Goal: Transaction & Acquisition: Purchase product/service

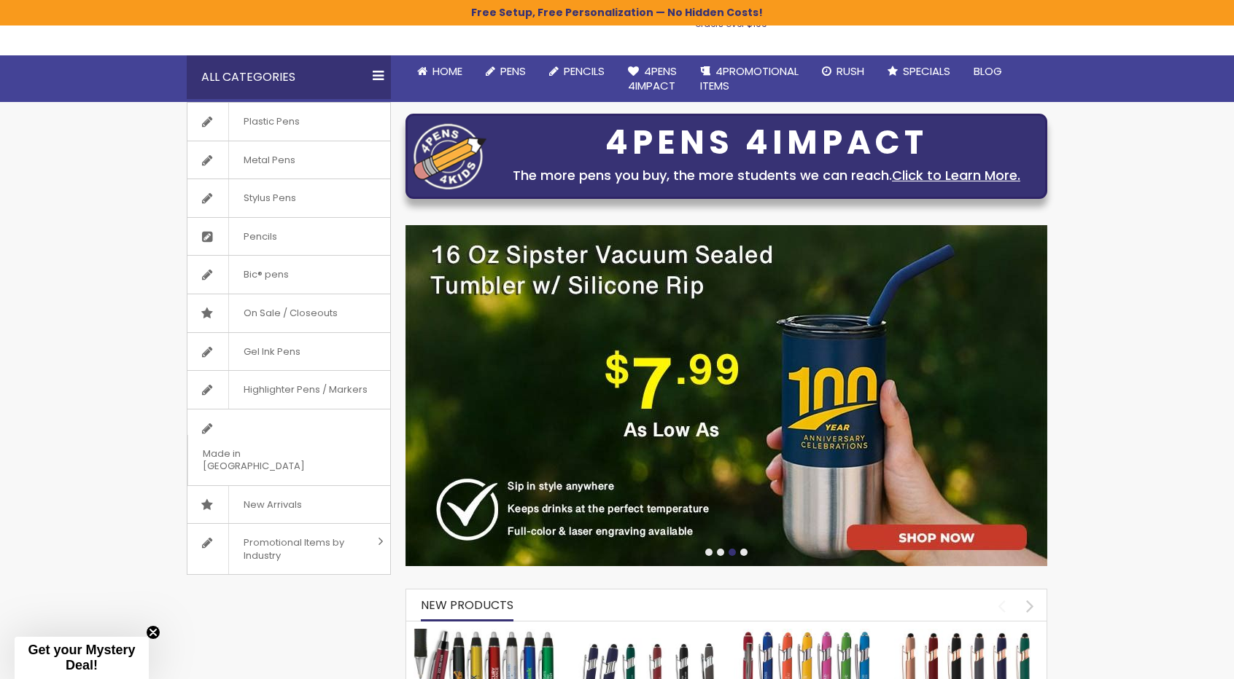
scroll to position [172, 0]
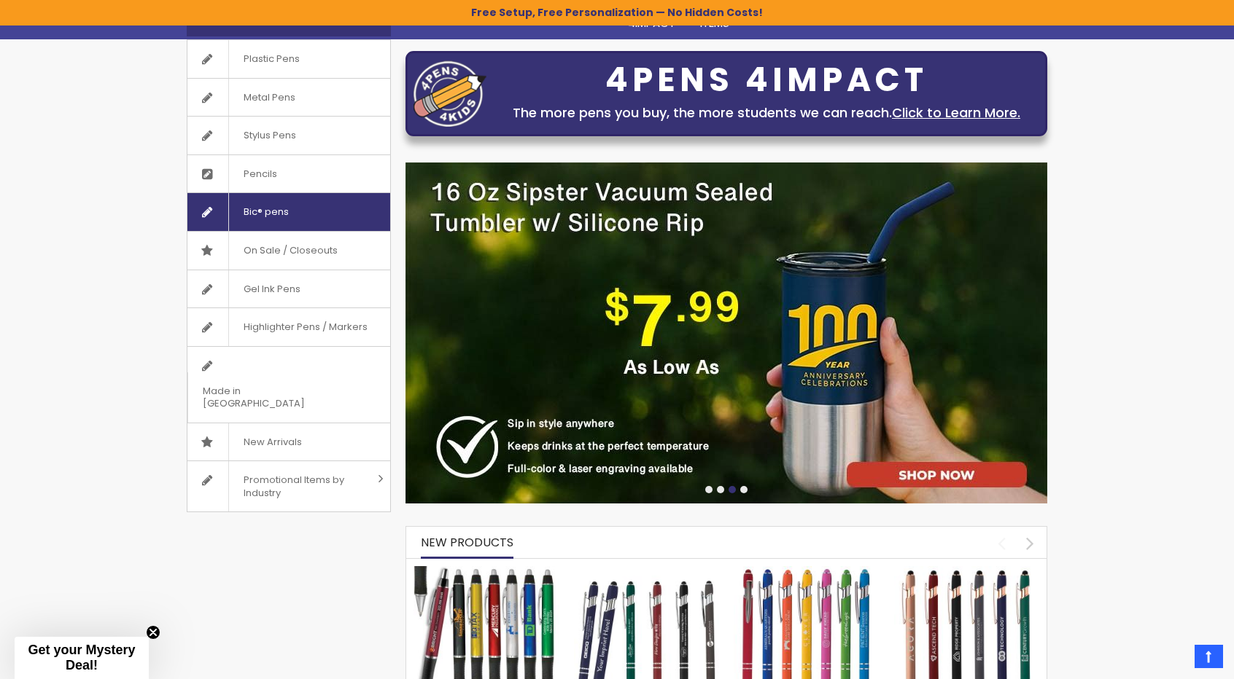
click at [257, 206] on span "Bic® pens" at bounding box center [265, 212] width 75 height 38
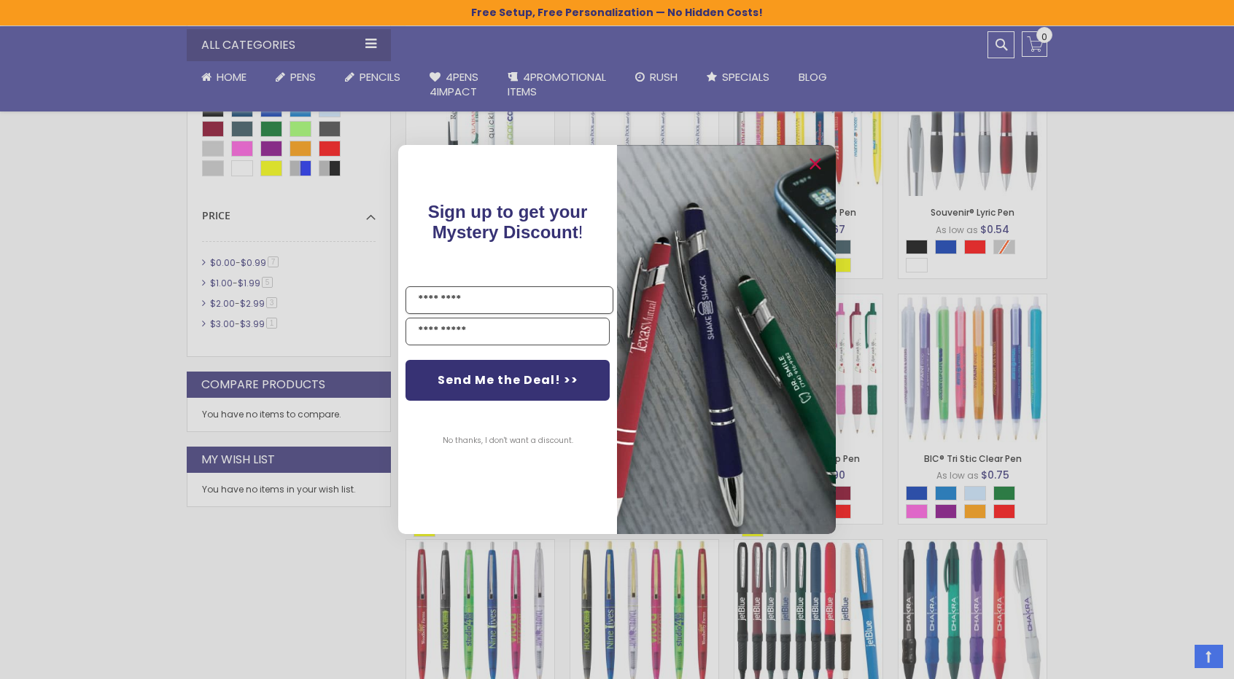
scroll to position [583, 0]
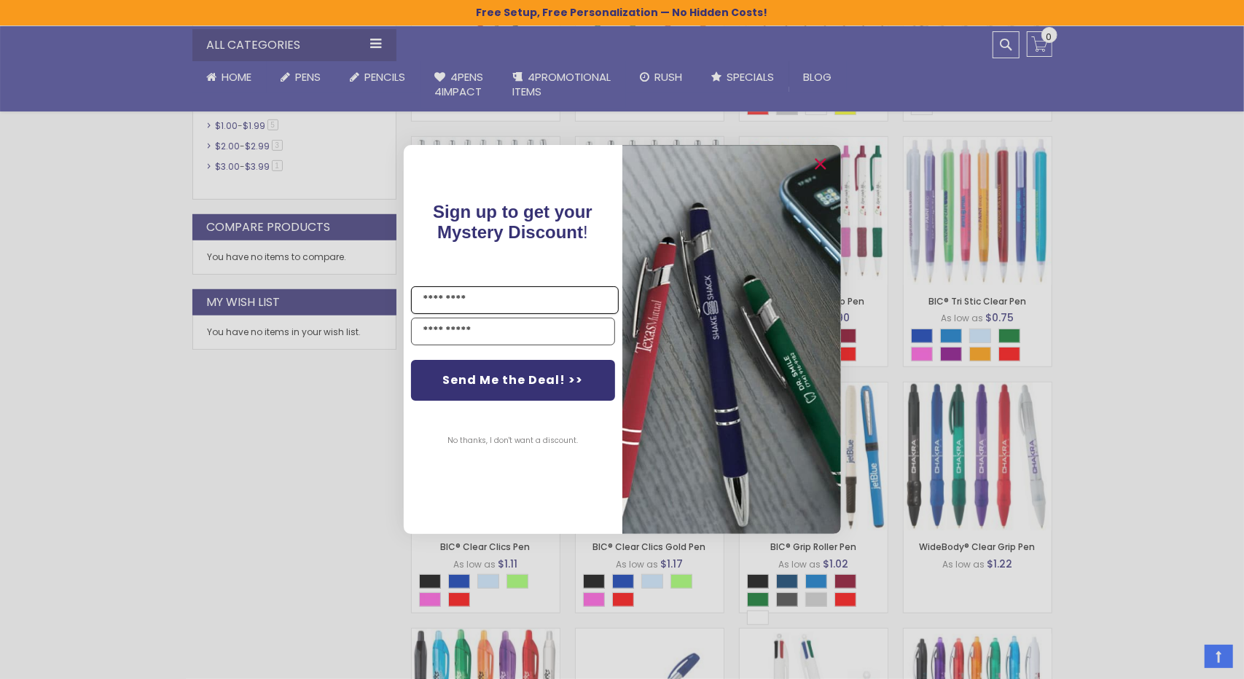
click at [534, 303] on input "Name" at bounding box center [515, 301] width 208 height 28
type input "****"
type input "**********"
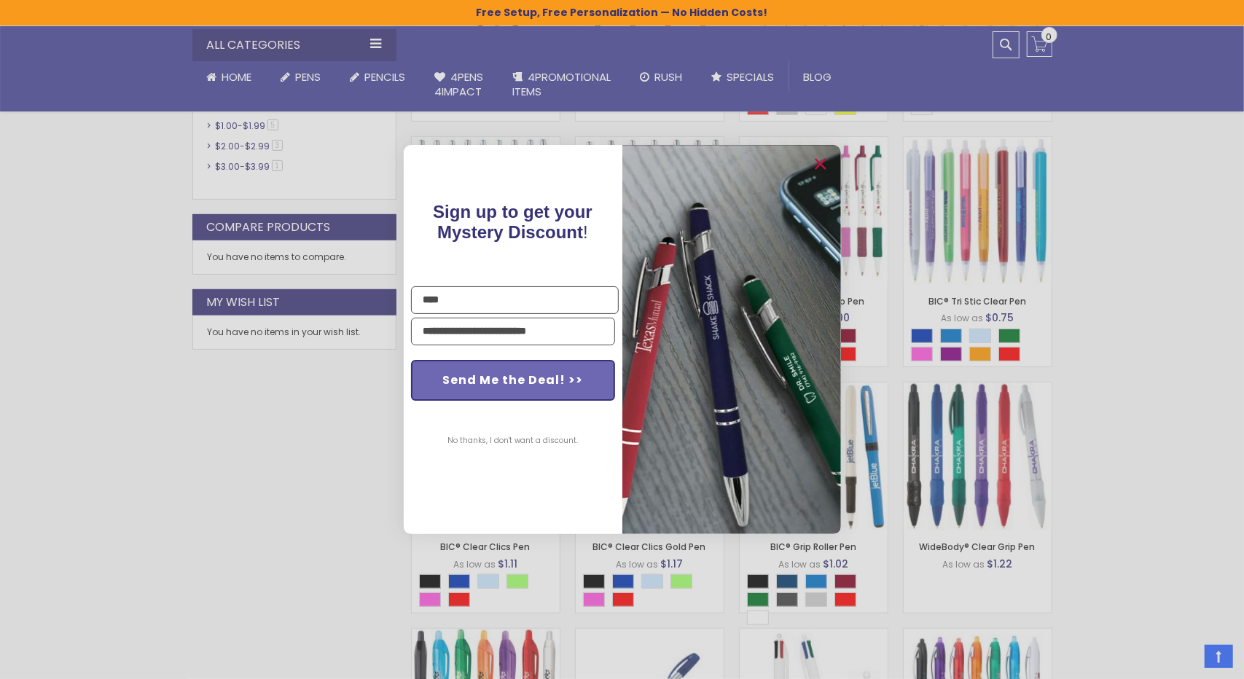
click at [510, 381] on button "Send Me the Deal! >>" at bounding box center [513, 380] width 204 height 41
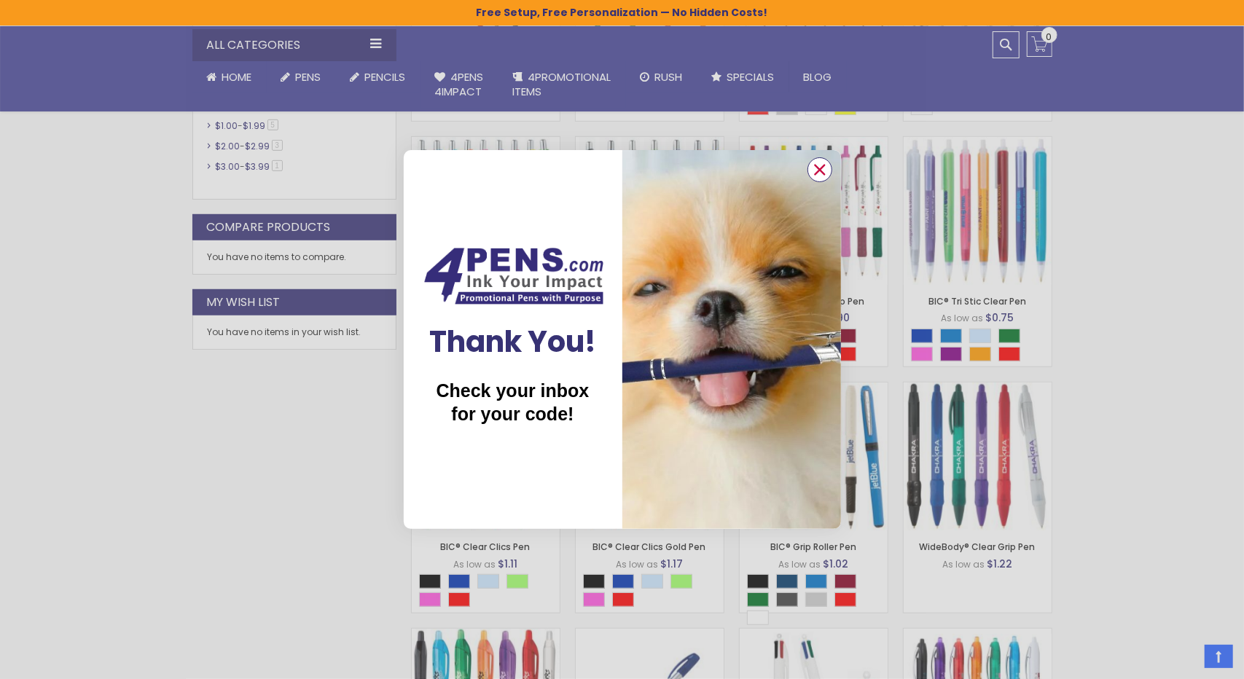
click at [824, 168] on circle "Close dialog" at bounding box center [820, 170] width 22 height 22
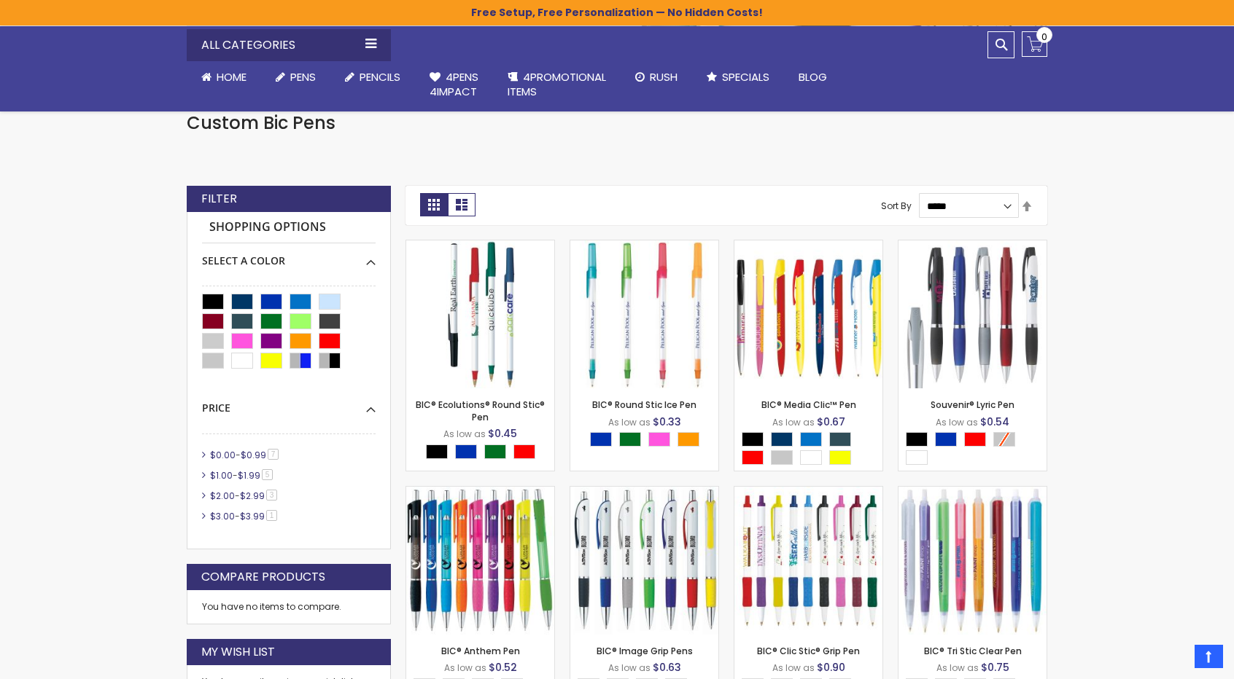
scroll to position [219, 0]
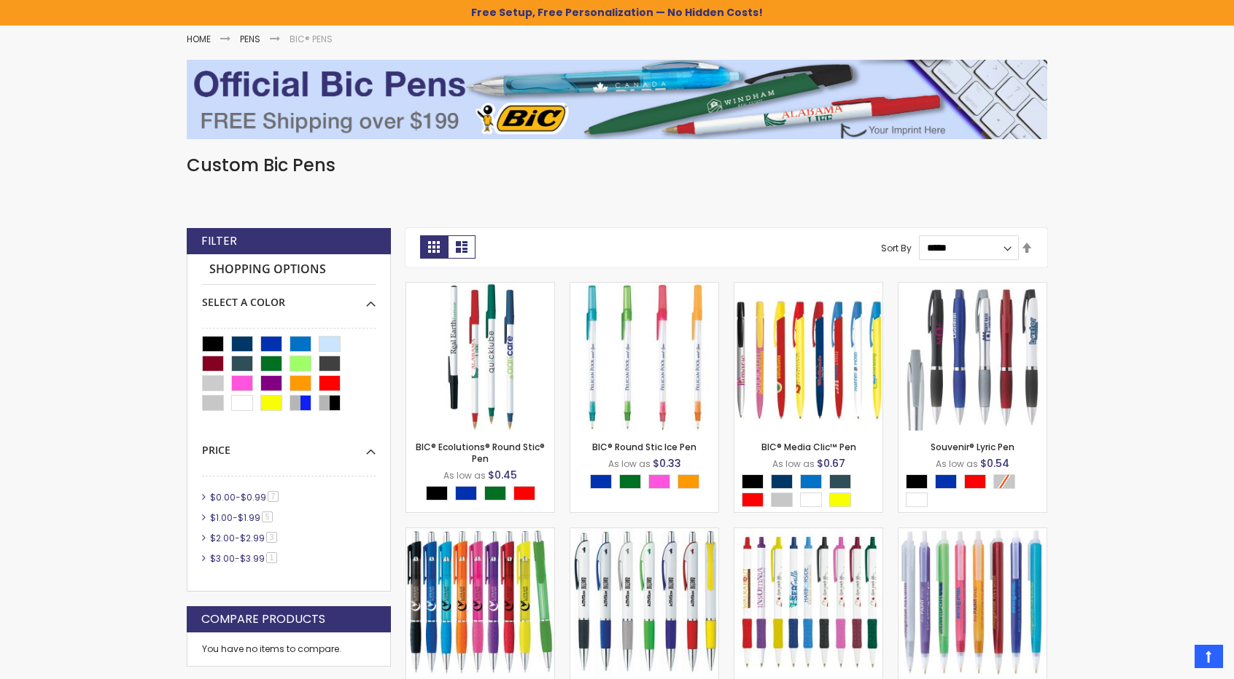
click at [231, 499] on span "$0.00" at bounding box center [223, 497] width 26 height 12
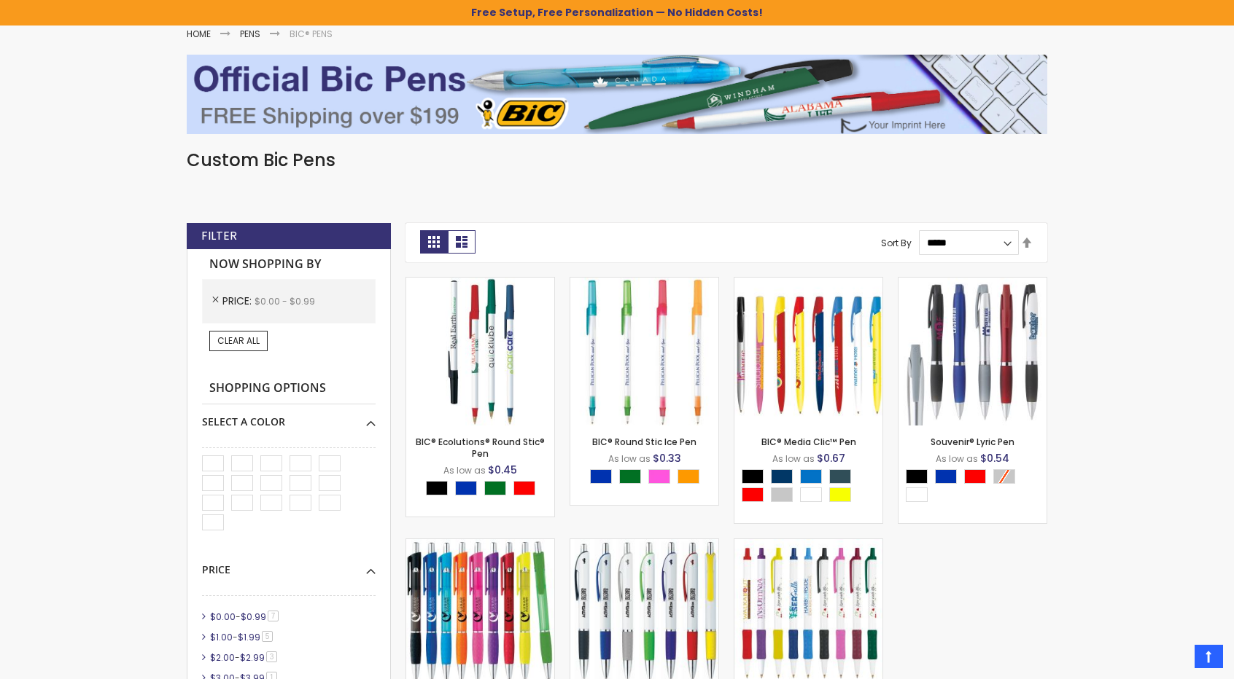
scroll to position [73, 0]
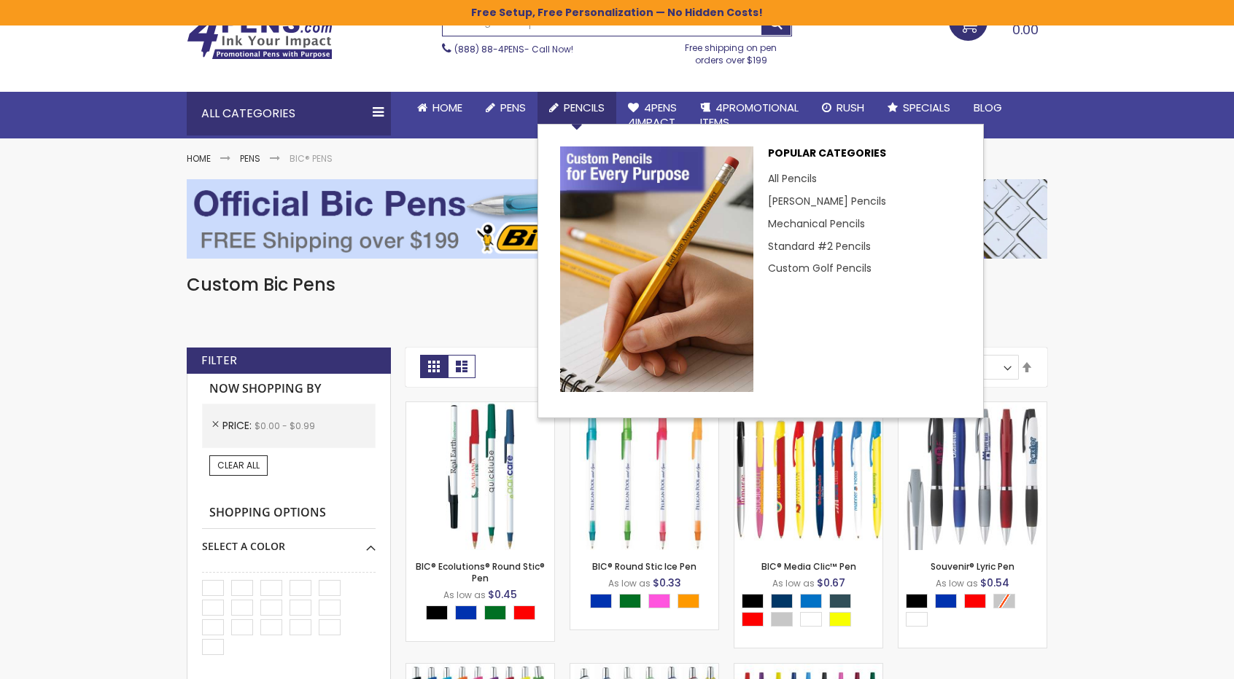
click at [573, 110] on span "Pencils" at bounding box center [584, 107] width 41 height 15
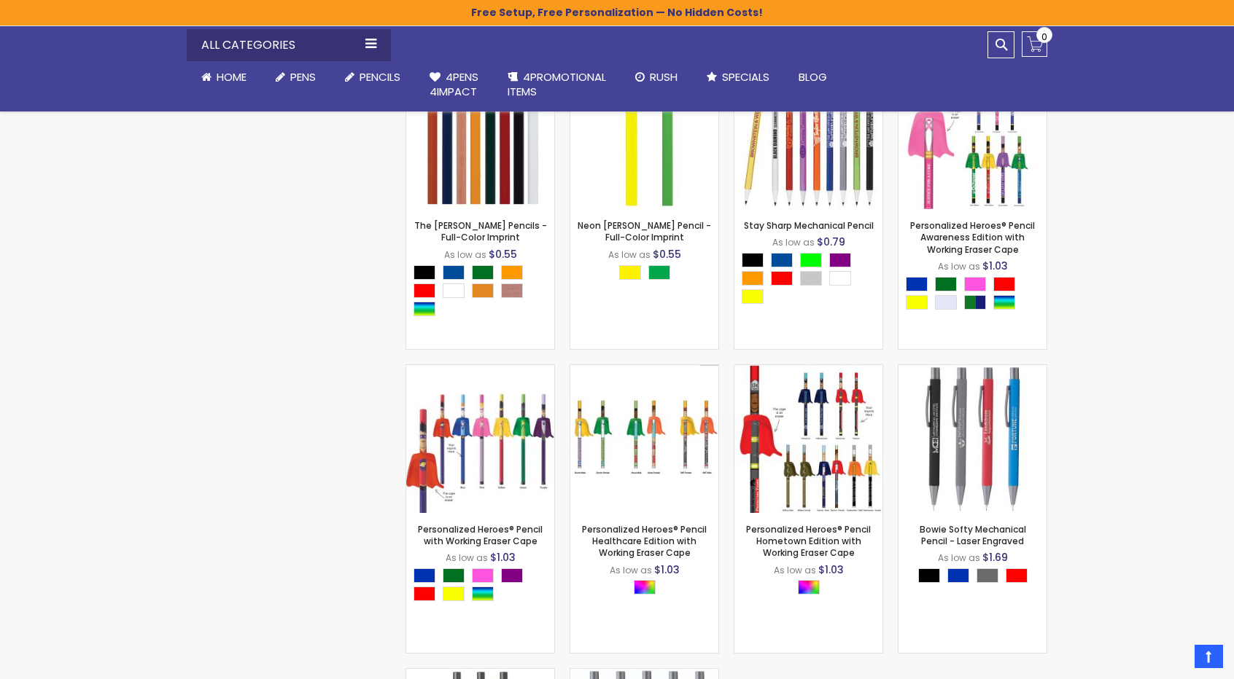
scroll to position [1604, 0]
